Goal: Task Accomplishment & Management: Use online tool/utility

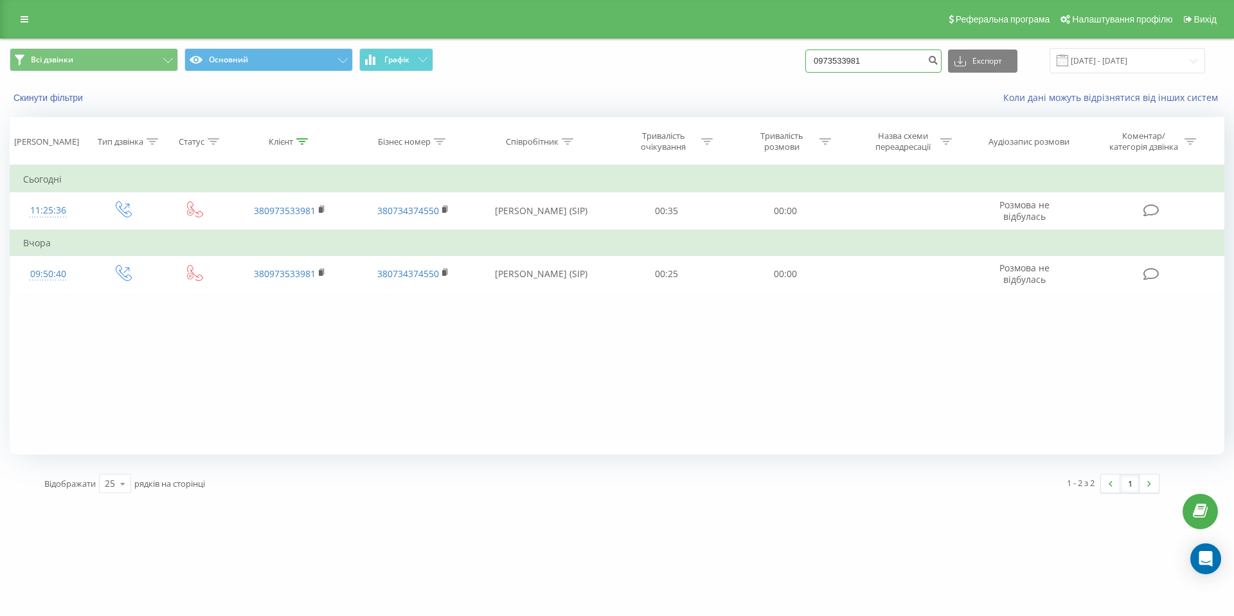
click at [903, 69] on input "0973533981" at bounding box center [873, 60] width 136 height 23
drag, startPoint x: 903, startPoint y: 69, endPoint x: 791, endPoint y: 51, distance: 113.1
click at [790, 51] on div "Всі дзвінки Основний Графік 0973533981 Експорт .csv .xls .xlsx 19.06.2025 - 19.…" at bounding box center [617, 60] width 1214 height 25
paste input "65452139"
type input "0965452139"
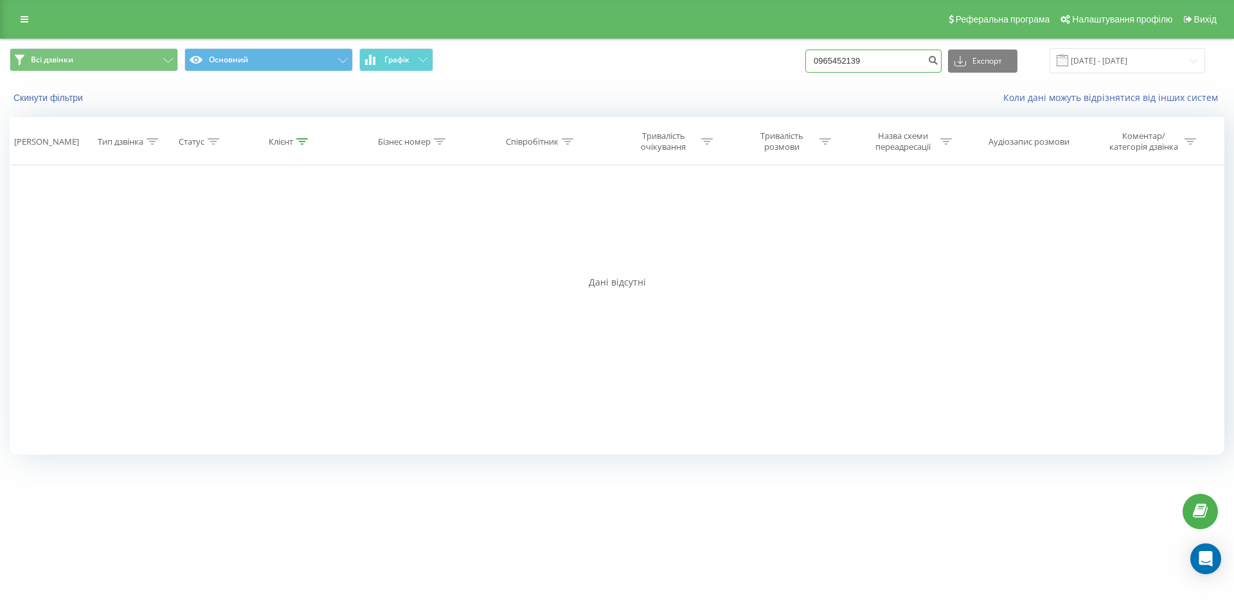
click at [916, 54] on input "0965452139" at bounding box center [873, 60] width 136 height 23
drag, startPoint x: 916, startPoint y: 54, endPoint x: 815, endPoint y: 54, distance: 100.9
click at [815, 54] on div "Всі дзвінки Основний Графік 0965452139 Експорт .csv .xls .xlsx [DATE] - [DATE]" at bounding box center [617, 60] width 1214 height 25
paste input "24-09"
type input "24-09"
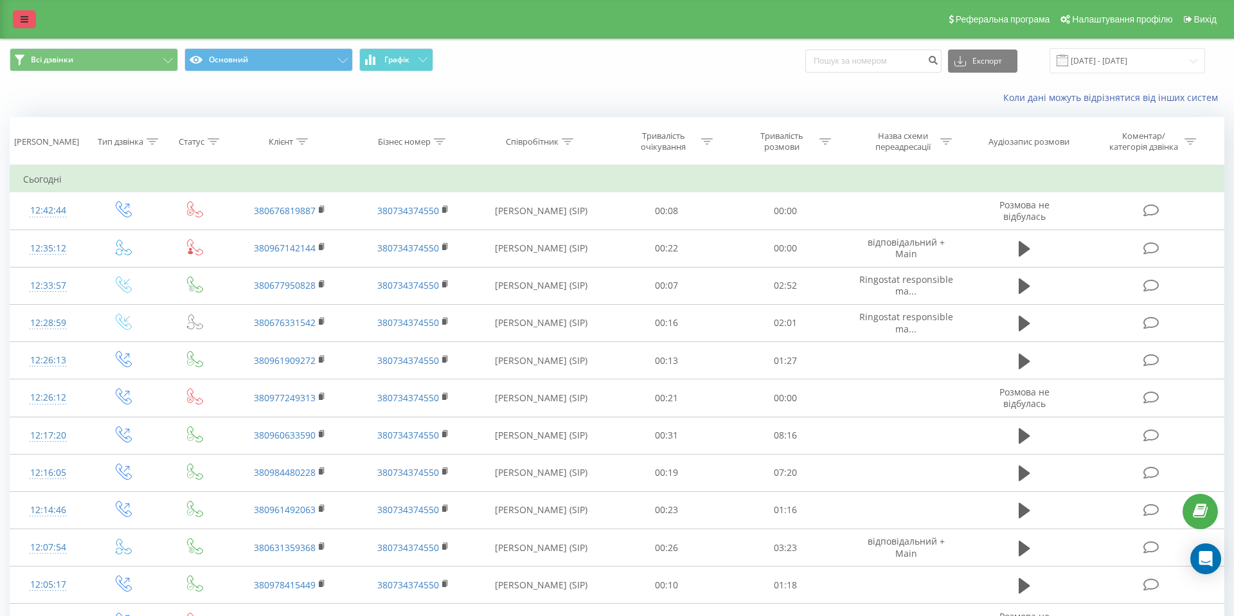
click at [23, 22] on icon at bounding box center [25, 19] width 8 height 9
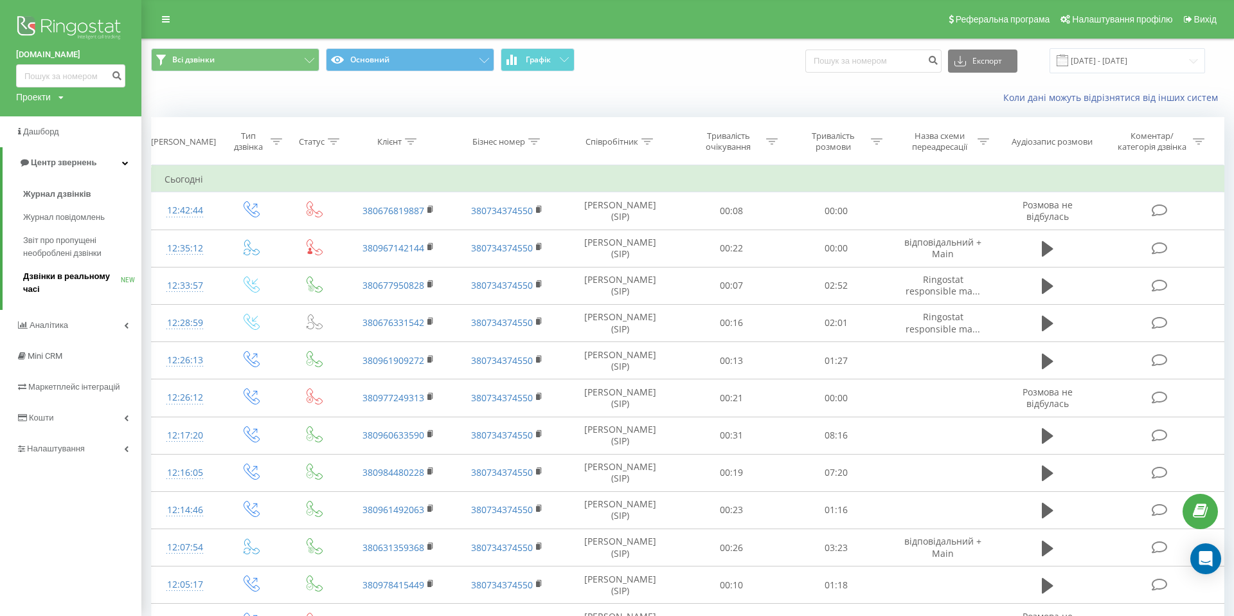
click at [50, 272] on span "Дзвінки в реальному часі" at bounding box center [72, 283] width 98 height 26
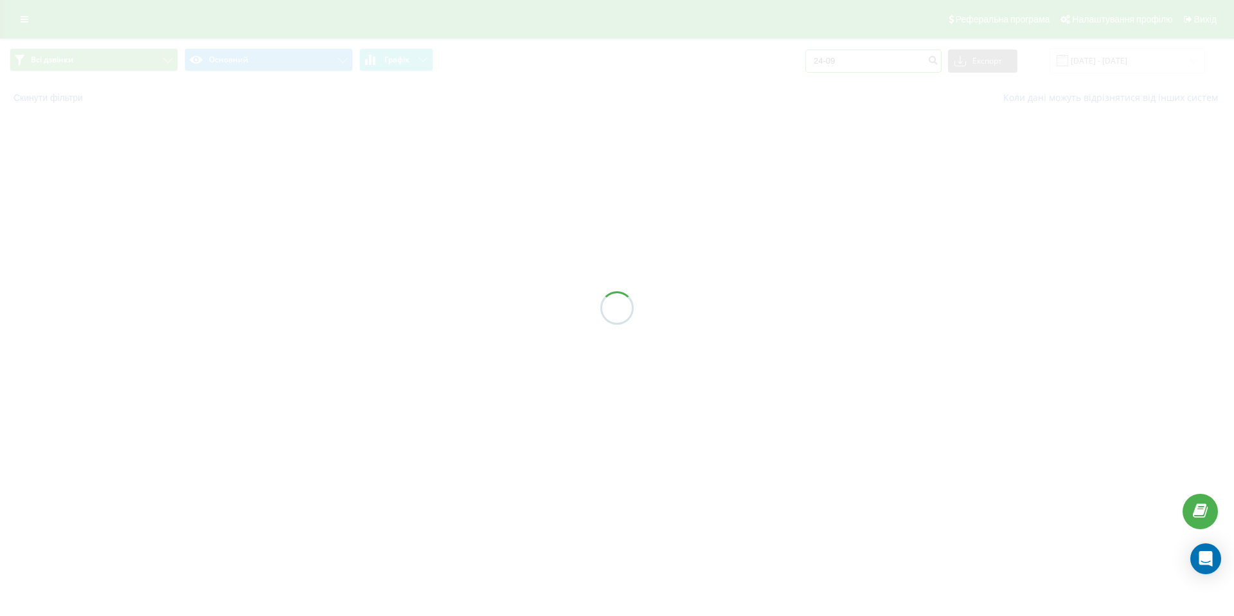
click at [882, 61] on input "24-09" at bounding box center [873, 60] width 136 height 23
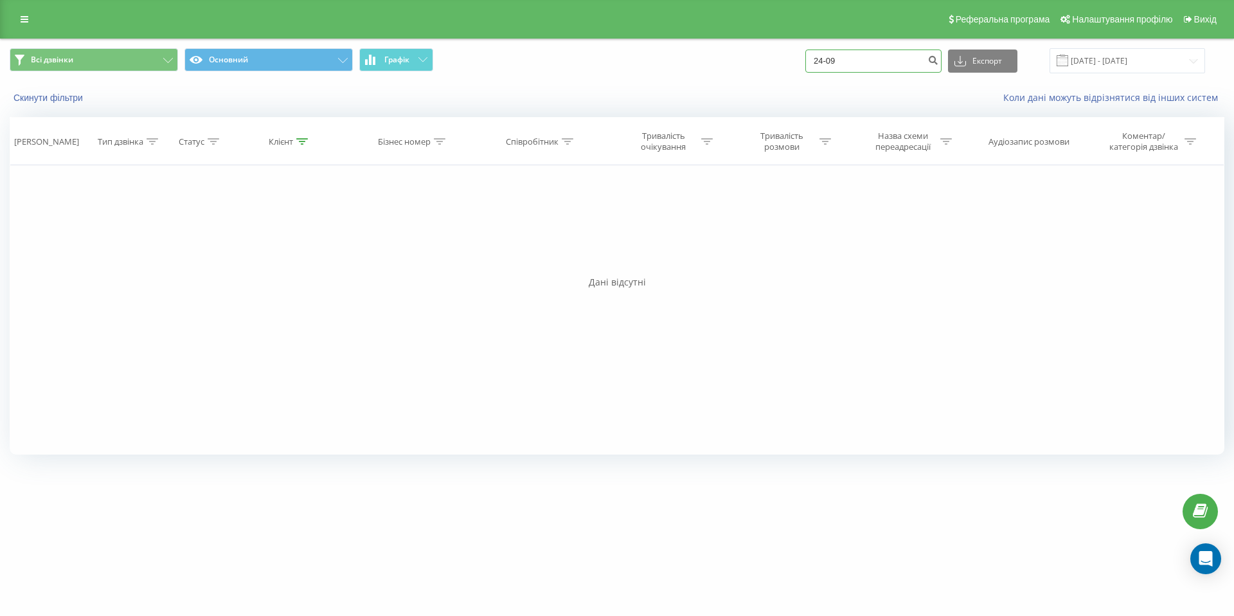
drag, startPoint x: 882, startPoint y: 60, endPoint x: 786, endPoint y: 53, distance: 96.6
click at [785, 53] on div "Всі дзвінки Основний Графік 24-09 Експорт .csv .xls .xlsx 19.06.2025 - 19.09.20…" at bounding box center [617, 60] width 1214 height 25
paste input "0679781856"
type input "0679781856"
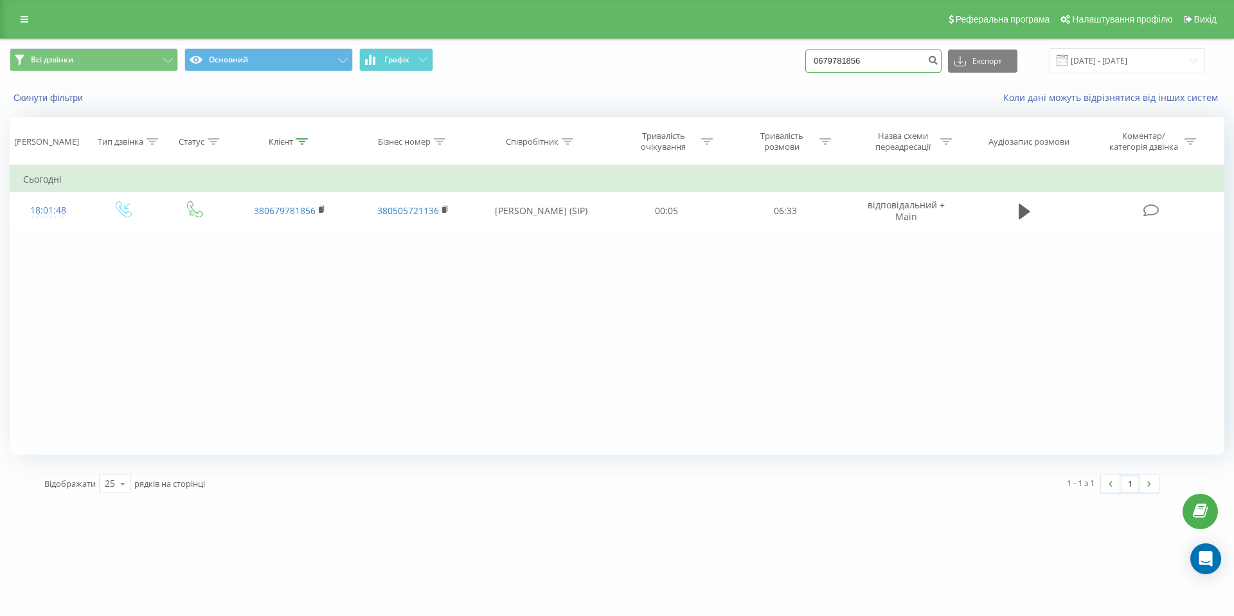
click at [901, 64] on input "0679781856" at bounding box center [873, 60] width 136 height 23
drag, startPoint x: 901, startPoint y: 64, endPoint x: 786, endPoint y: 63, distance: 114.4
click at [786, 64] on div "Всі дзвінки Основний Графік 0679781856 Експорт .csv .xls .xlsx [DATE] - [DATE]" at bounding box center [617, 60] width 1214 height 25
paste input "50917070"
type input "0509170706"
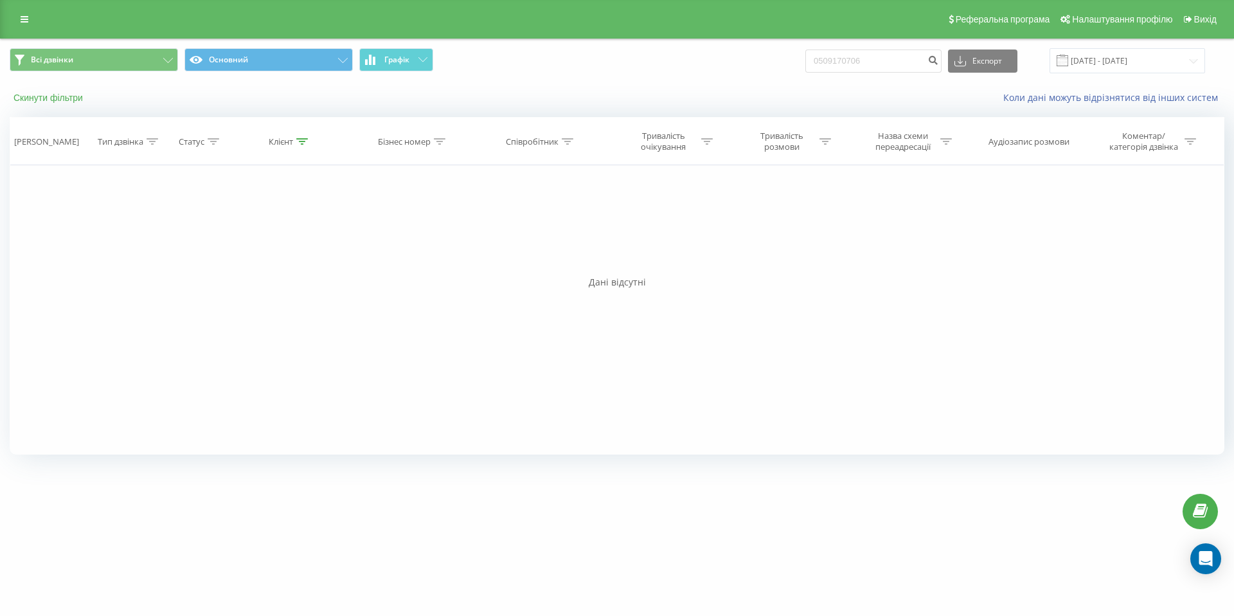
click at [48, 99] on button "Скинути фільтри" at bounding box center [50, 98] width 80 height 12
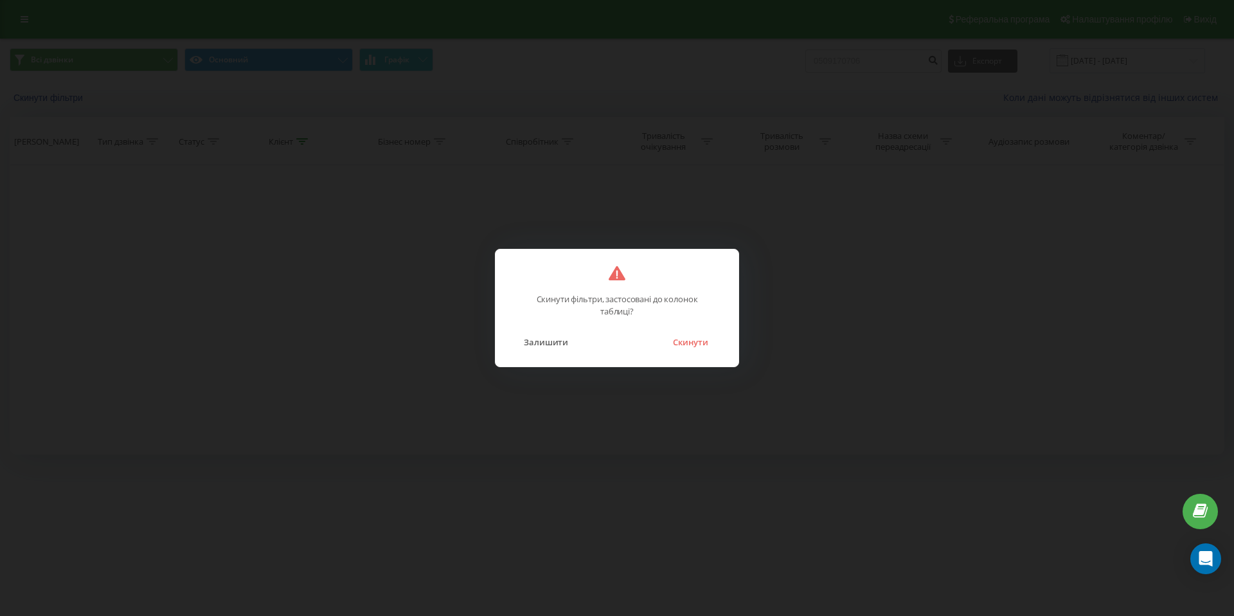
click at [695, 346] on button "Скинути" at bounding box center [690, 341] width 48 height 17
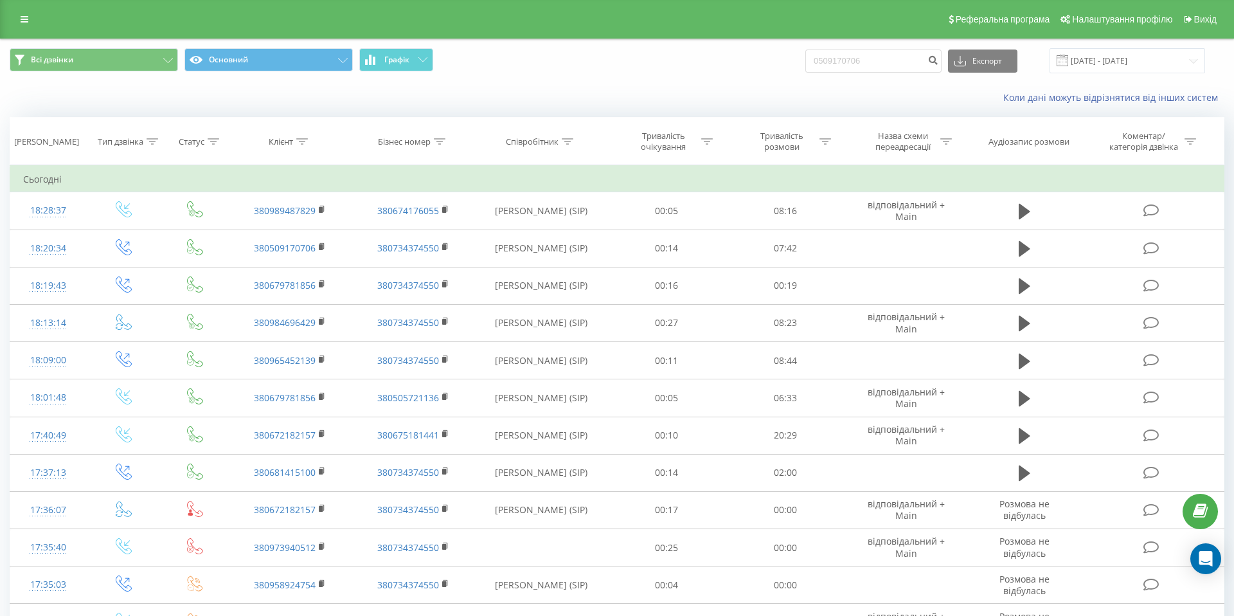
click at [499, 60] on span "Всі дзвінки Основний Графік" at bounding box center [309, 60] width 598 height 25
